Goal: Task Accomplishment & Management: Manage account settings

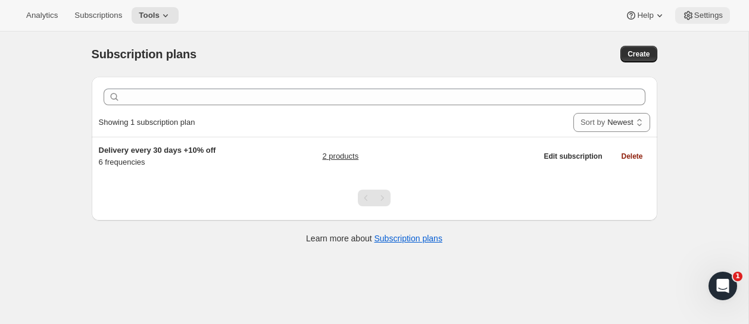
click at [700, 18] on span "Settings" at bounding box center [708, 16] width 29 height 10
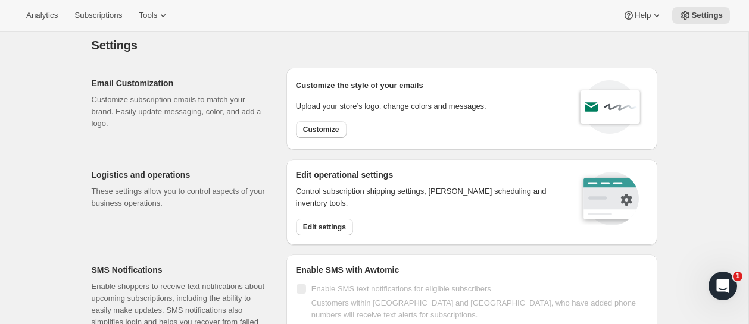
scroll to position [10, 0]
click at [321, 127] on span "Customize" at bounding box center [321, 129] width 36 height 10
select select "subscriptionMessage"
select select "5"
select select "15"
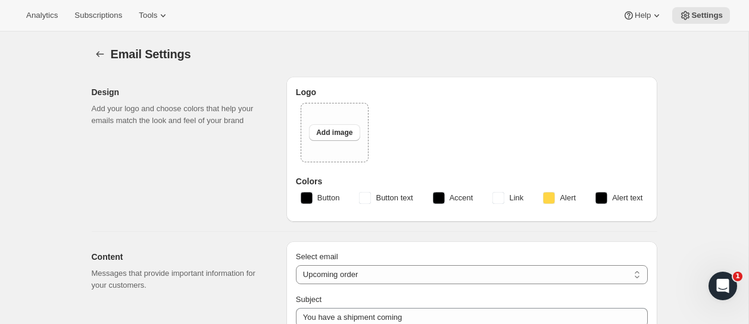
type input "Soopa Pets"
click at [157, 13] on span "Tools" at bounding box center [148, 16] width 18 height 10
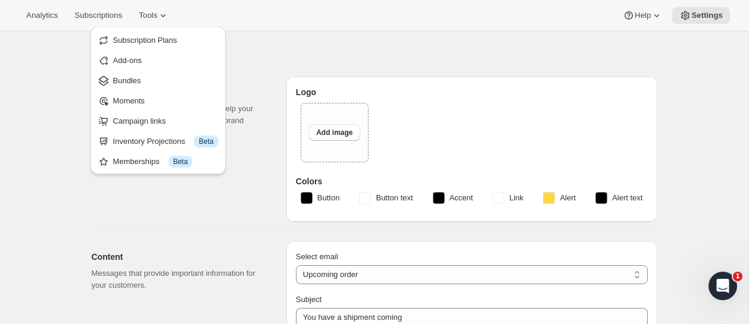
drag, startPoint x: 548, startPoint y: 43, endPoint x: 685, endPoint y: 25, distance: 138.2
click at [554, 42] on div "Email Settings. This page is ready Email Settings" at bounding box center [375, 54] width 566 height 45
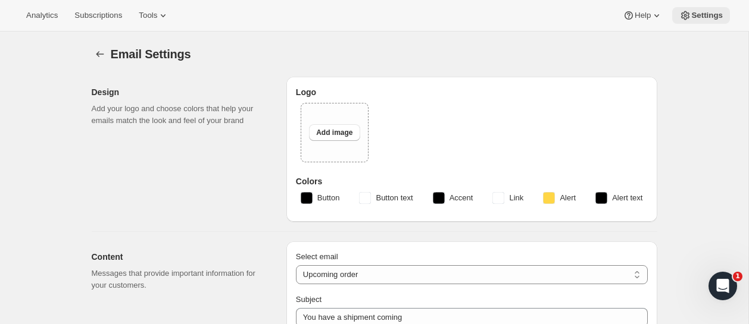
click at [706, 19] on span "Settings" at bounding box center [707, 16] width 32 height 10
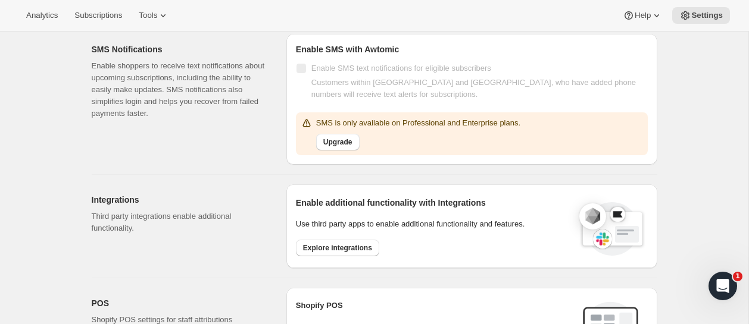
scroll to position [220, 0]
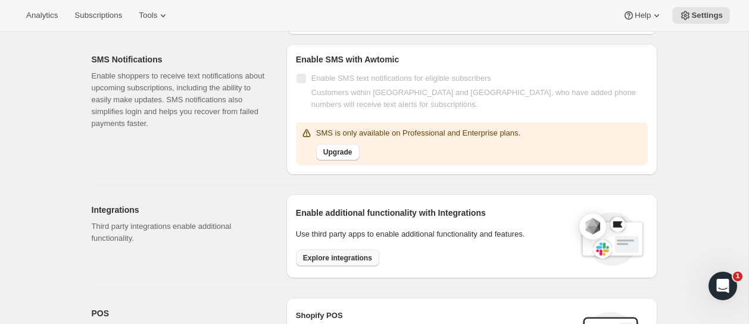
click at [339, 256] on span "Explore integrations" at bounding box center [337, 259] width 69 height 10
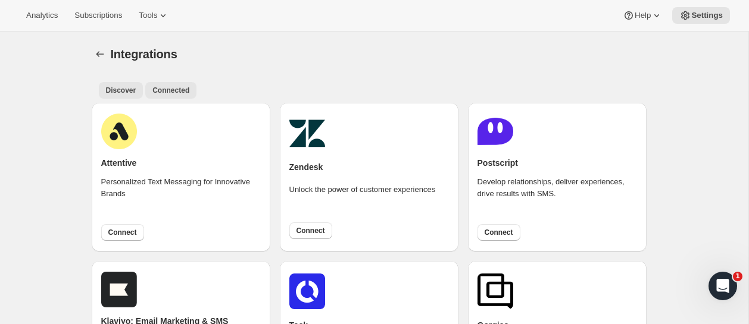
click at [173, 93] on span "Connected" at bounding box center [170, 91] width 37 height 10
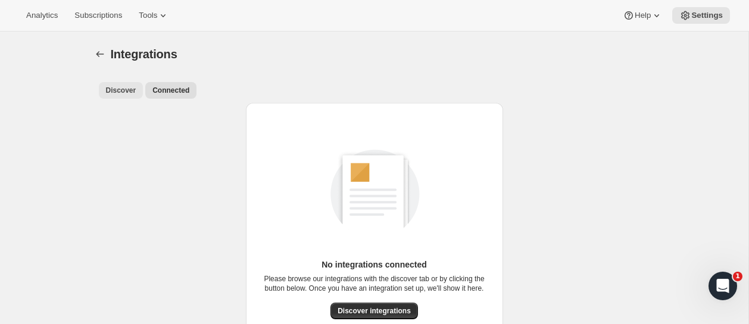
click at [132, 90] on span "Discover" at bounding box center [121, 91] width 30 height 10
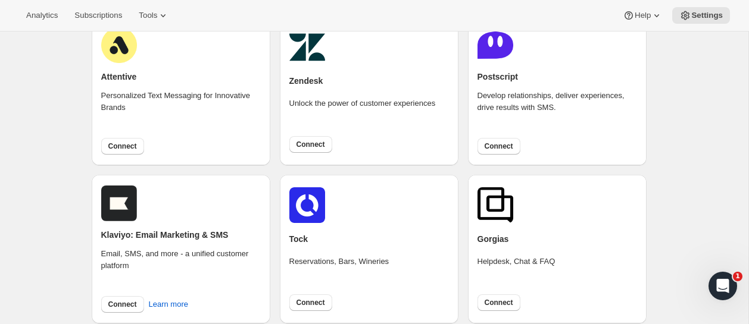
scroll to position [95, 0]
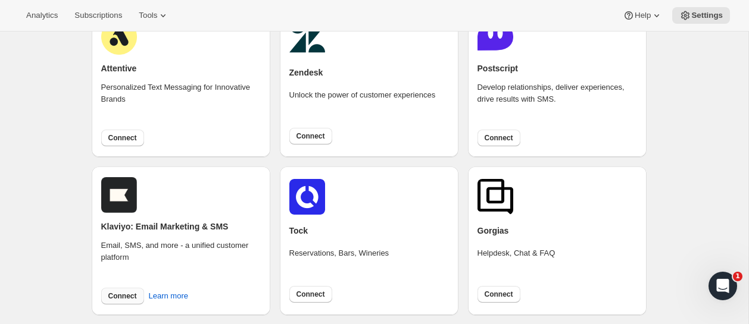
click at [127, 298] on span "Connect" at bounding box center [122, 297] width 29 height 10
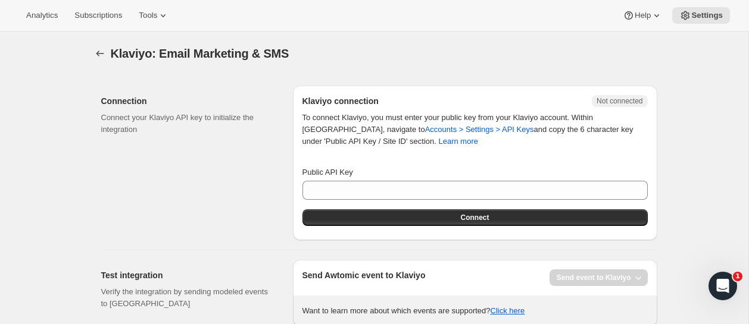
scroll to position [32, 0]
